Goal: Information Seeking & Learning: Learn about a topic

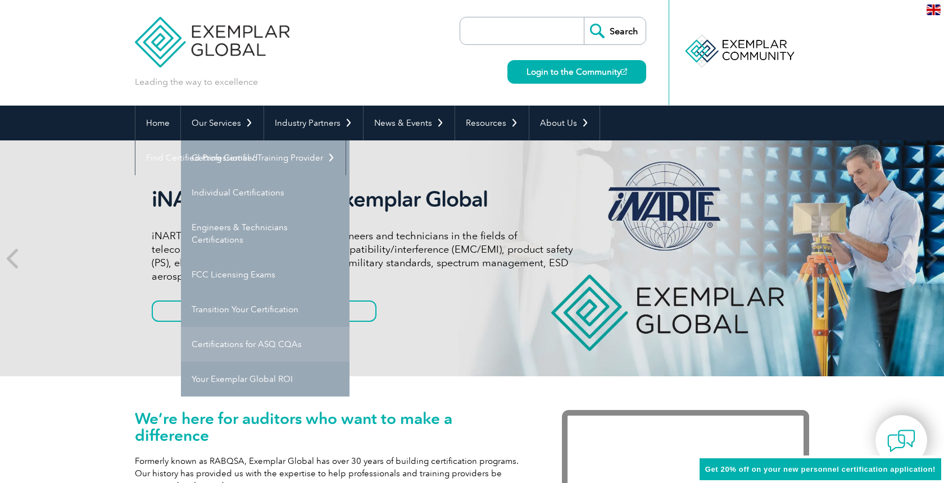
click at [241, 341] on link "Certifications for ASQ CQAs" at bounding box center [265, 344] width 169 height 35
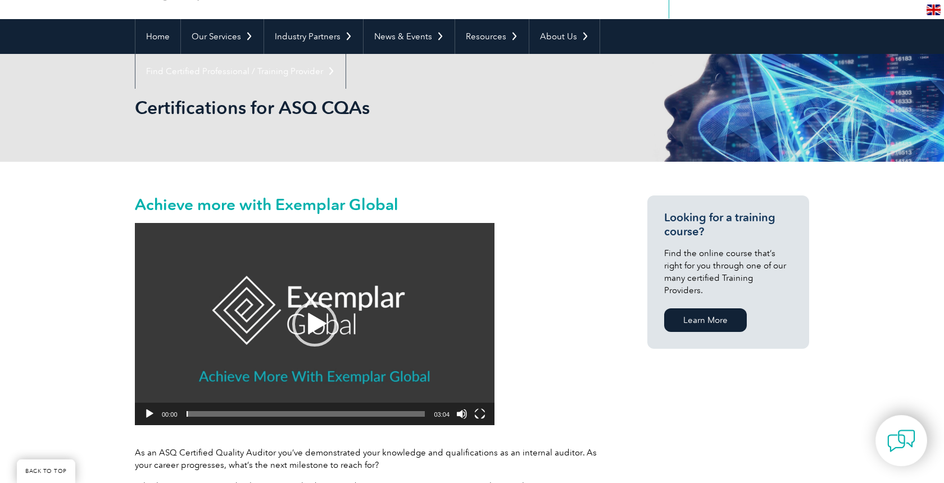
scroll to position [47, 0]
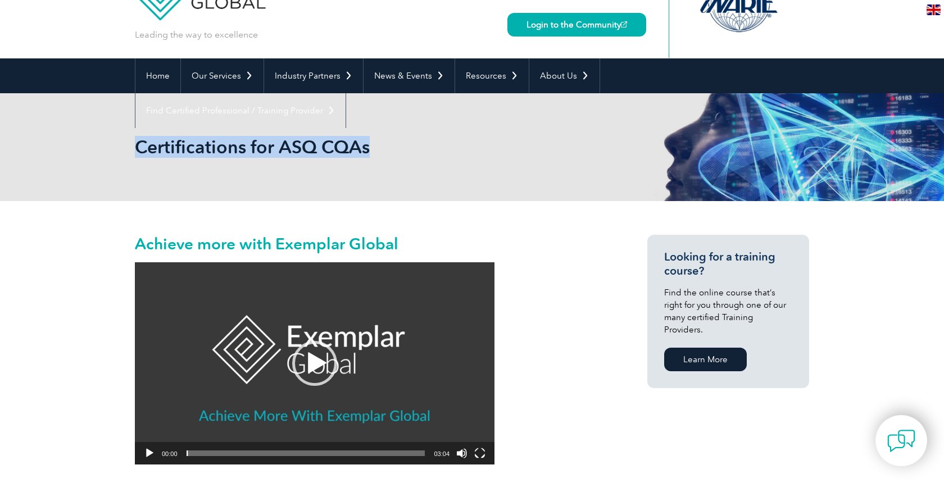
drag, startPoint x: 383, startPoint y: 148, endPoint x: 131, endPoint y: 143, distance: 251.7
click at [131, 143] on div "Certifications for ASQ CQAs" at bounding box center [472, 147] width 944 height 108
copy h2 "Certifications for ASQ CQAs"
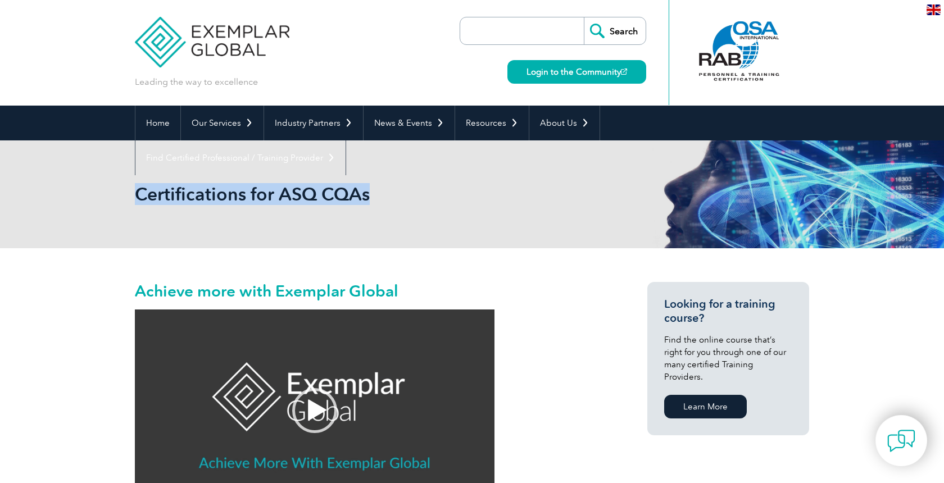
copy h2 "Certifications for ASQ CQAs"
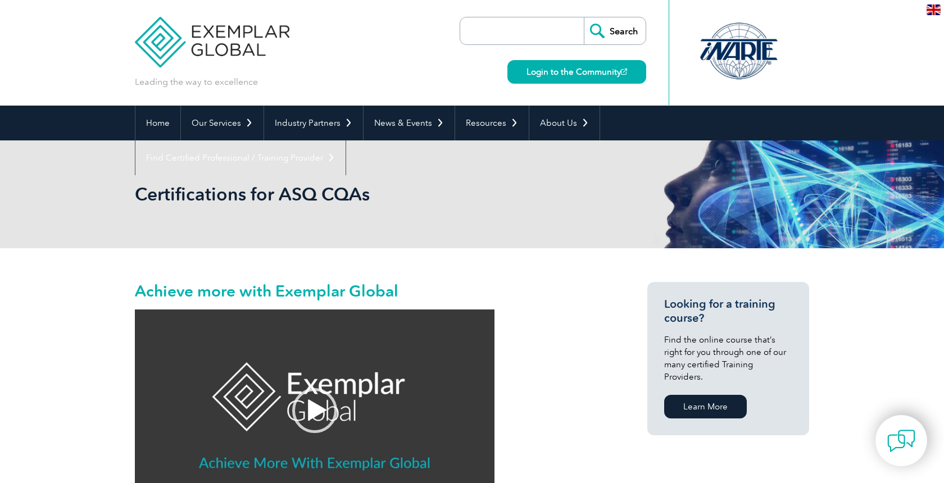
scroll to position [150, 0]
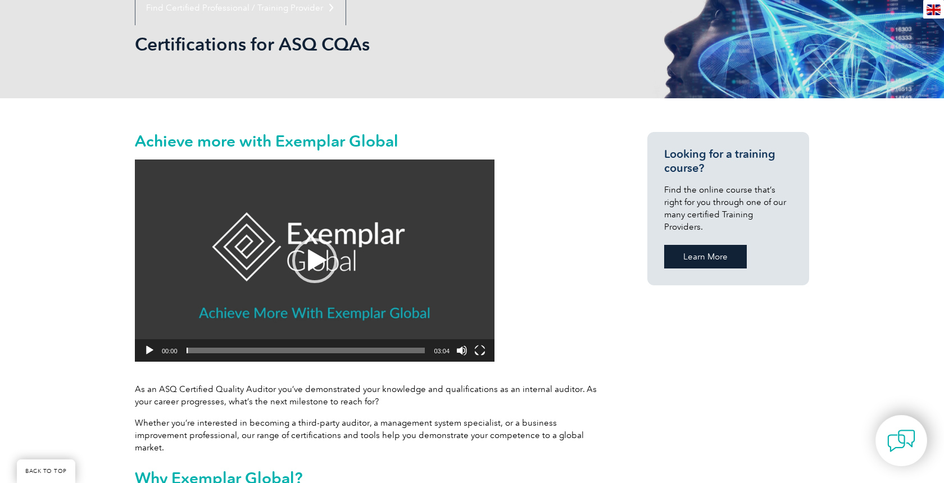
click at [695, 245] on link "Learn More" at bounding box center [705, 257] width 83 height 24
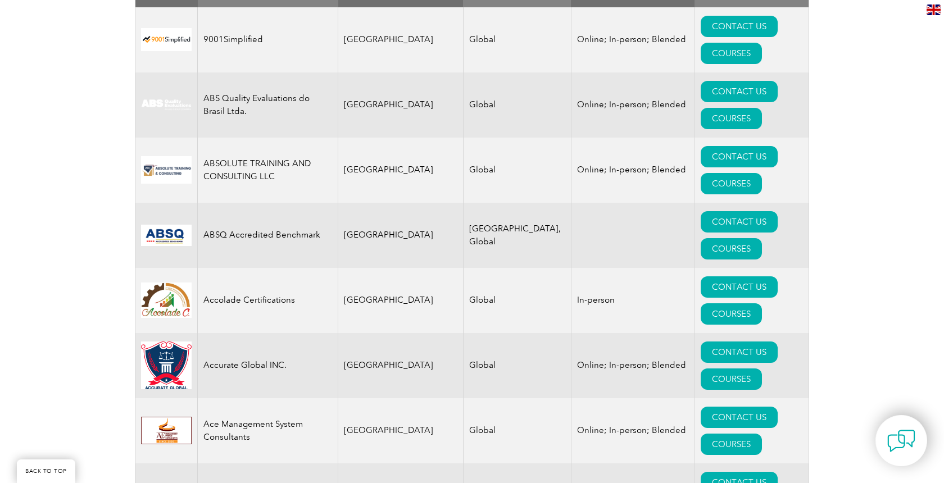
scroll to position [344, 0]
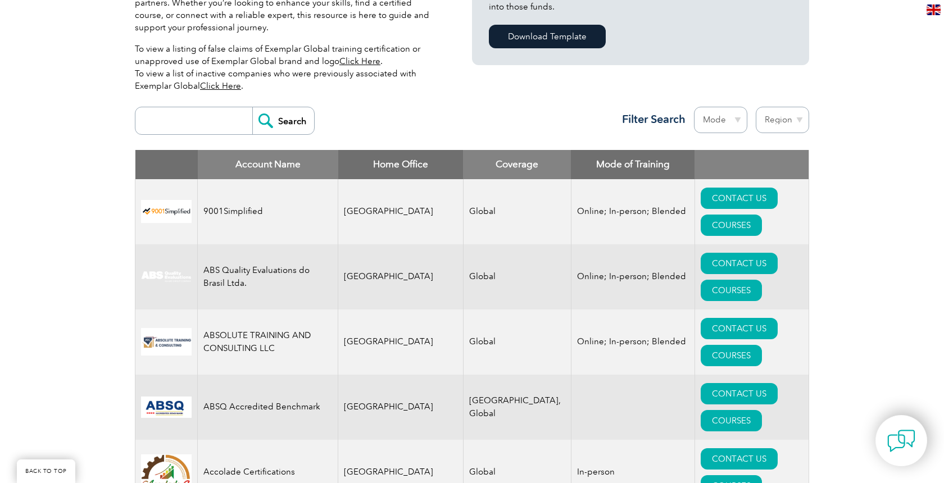
click at [185, 118] on input "search" at bounding box center [196, 120] width 111 height 27
type input "asq"
click at [252, 107] on input "Search" at bounding box center [283, 120] width 62 height 27
drag, startPoint x: 179, startPoint y: 129, endPoint x: 130, endPoint y: 130, distance: 48.3
click at [141, 130] on input "asq" at bounding box center [196, 120] width 111 height 27
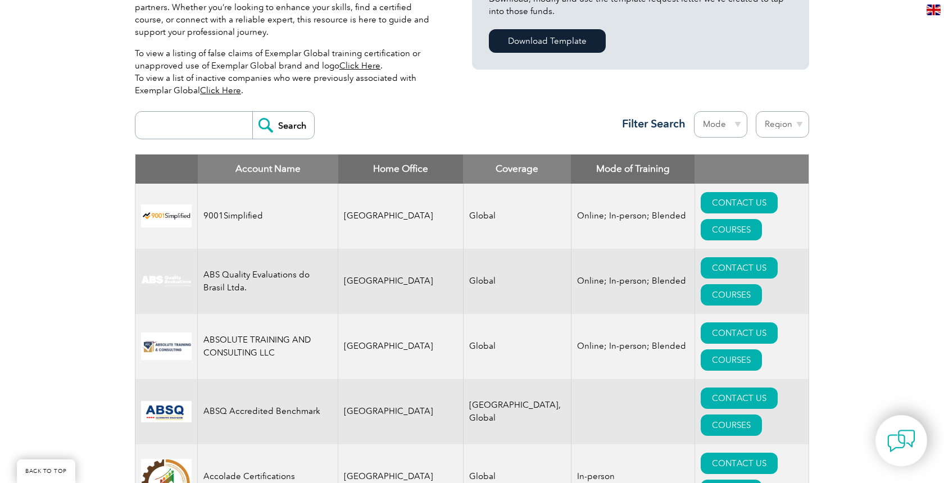
scroll to position [57, 0]
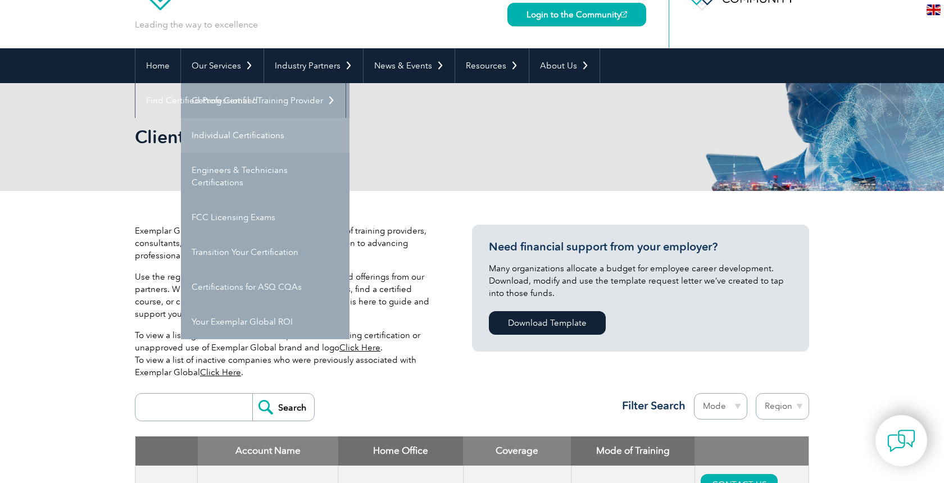
click at [258, 135] on link "Individual Certifications" at bounding box center [265, 135] width 169 height 35
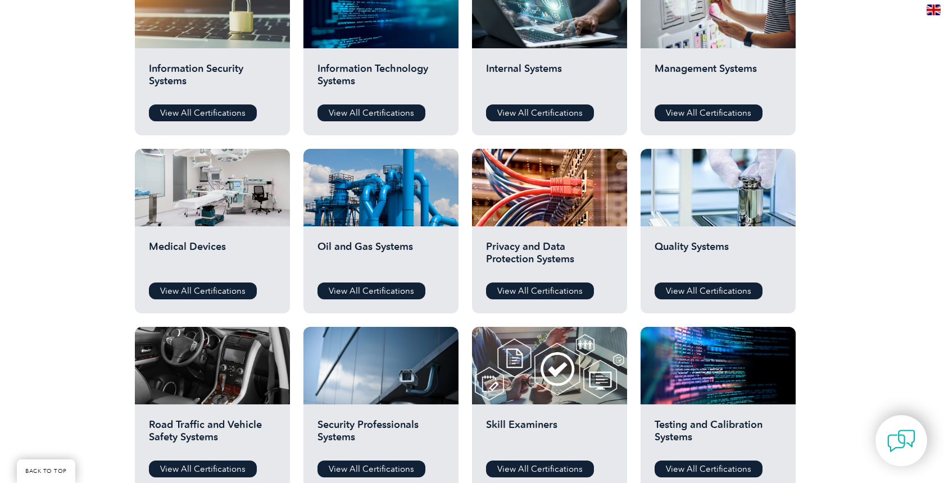
scroll to position [688, 0]
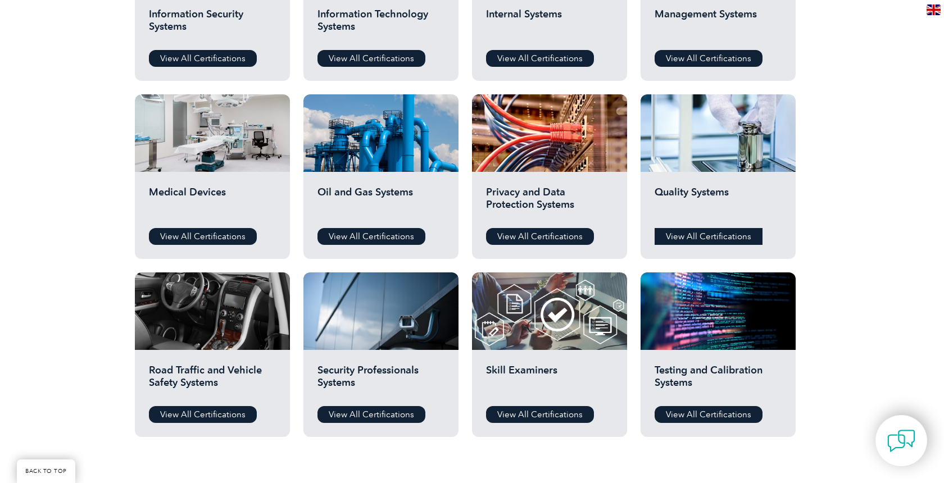
click at [689, 229] on link "View All Certifications" at bounding box center [708, 236] width 108 height 17
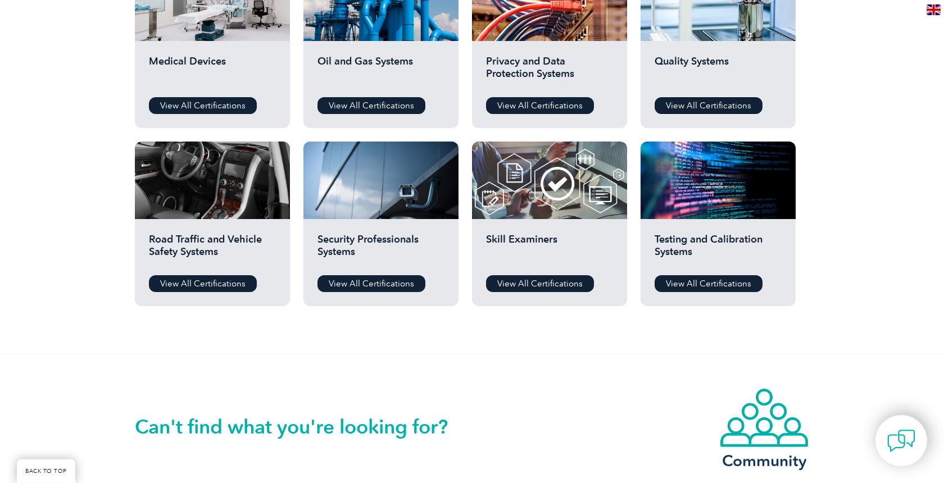
scroll to position [745, 0]
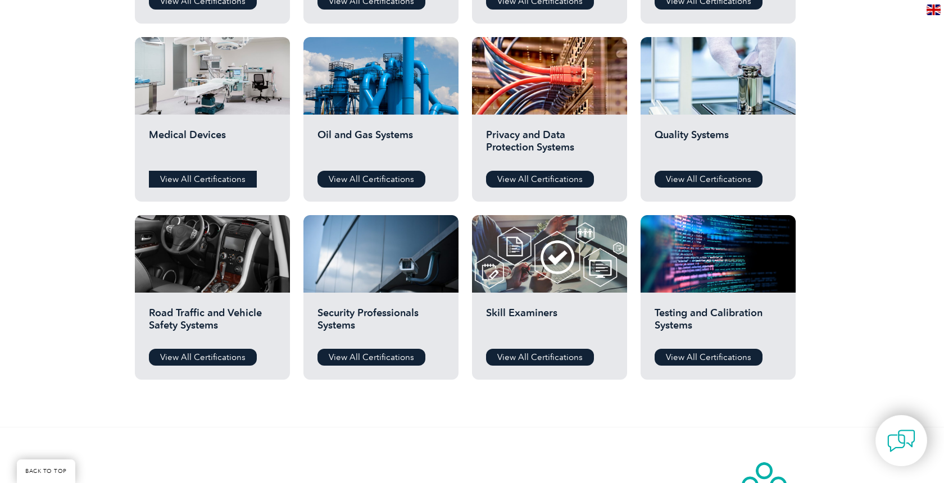
click at [201, 172] on link "View All Certifications" at bounding box center [203, 179] width 108 height 17
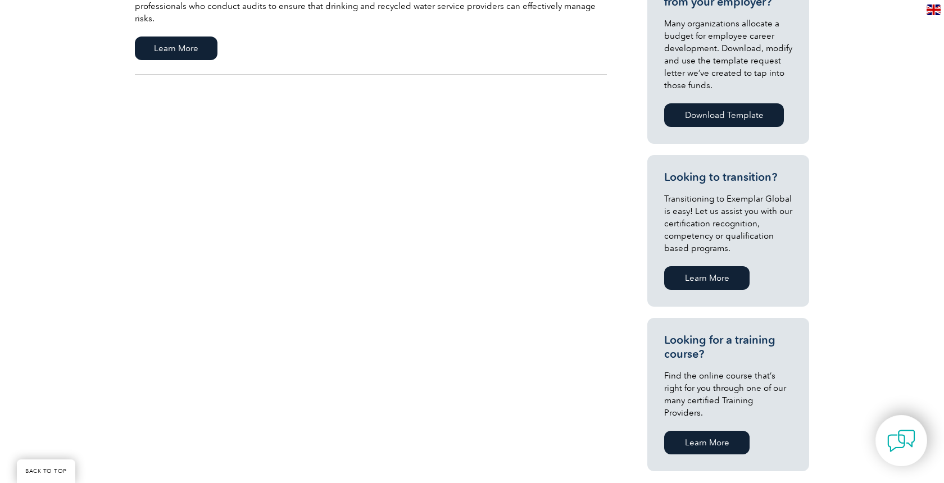
scroll to position [172, 0]
